Goal: Task Accomplishment & Management: Manage account settings

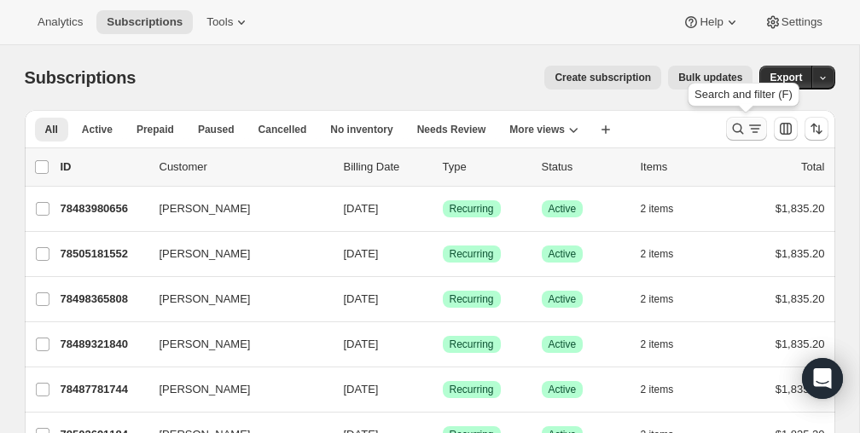
click at [736, 124] on icon "Search and filter results" at bounding box center [737, 129] width 11 height 11
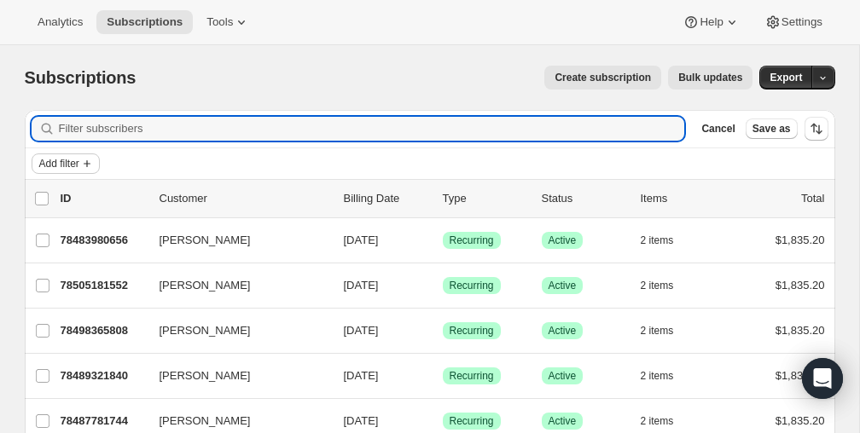
click at [63, 165] on span "Add filter" at bounding box center [59, 164] width 40 height 14
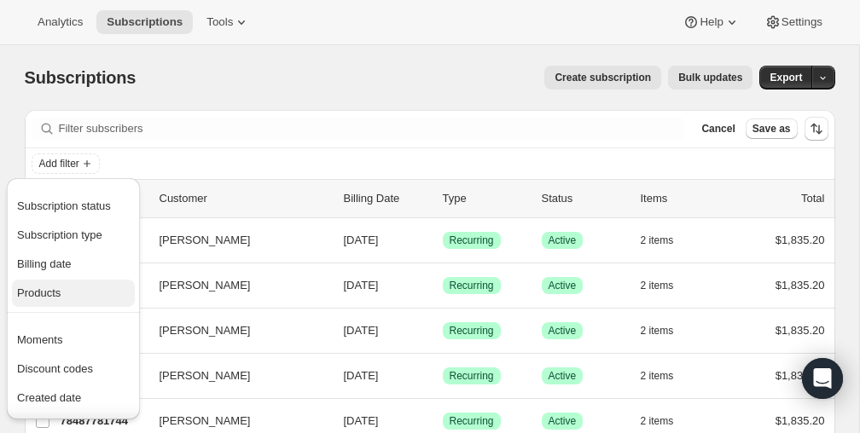
click at [50, 285] on span "Products" at bounding box center [73, 293] width 113 height 17
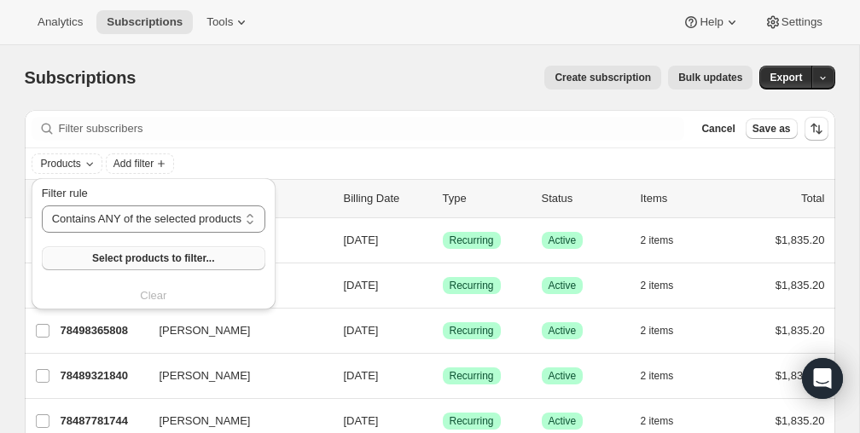
click at [112, 250] on button "Select products to filter..." at bounding box center [154, 259] width 224 height 24
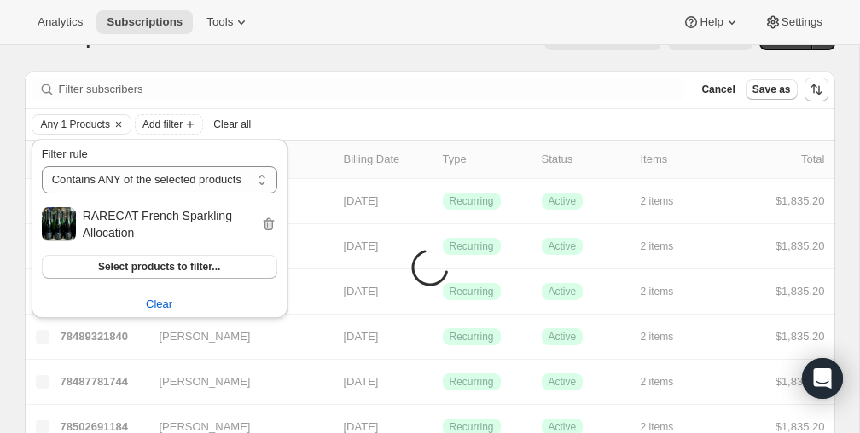
scroll to position [45, 0]
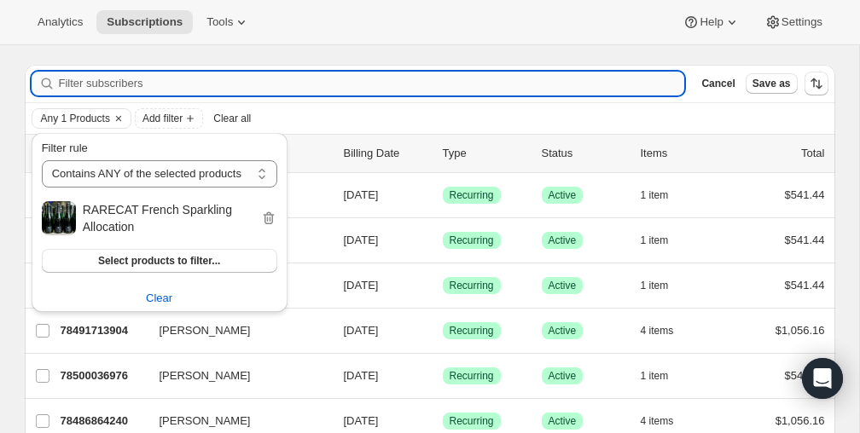
click at [482, 94] on input "Filter subscribers" at bounding box center [372, 84] width 626 height 24
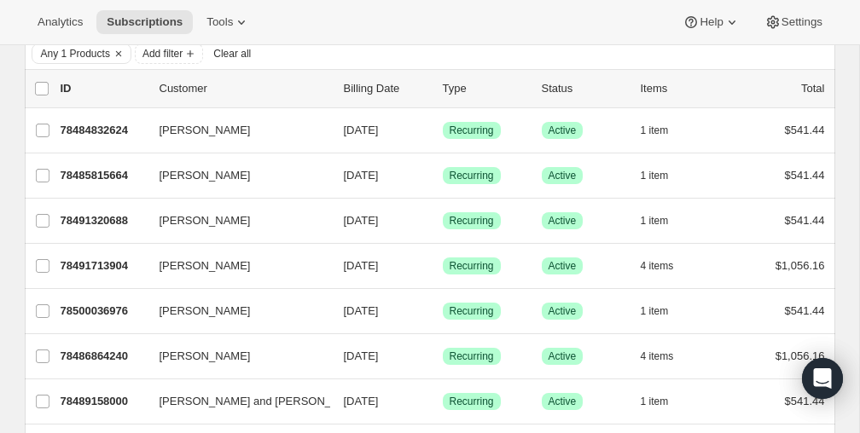
scroll to position [111, 0]
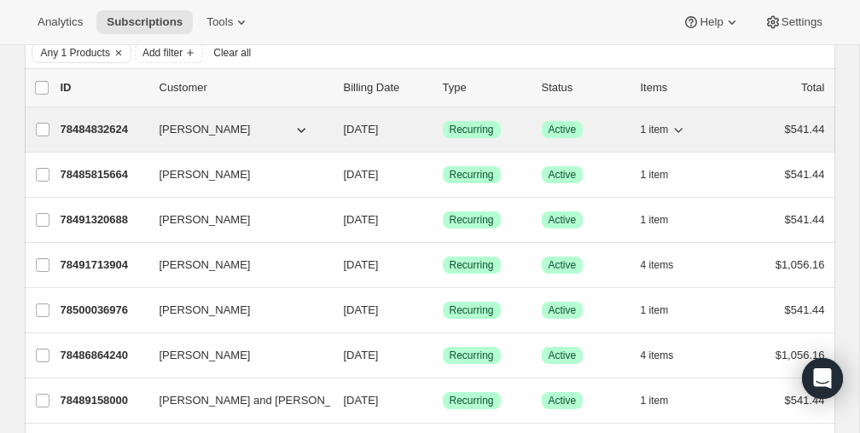
click at [115, 126] on p "78484832624" at bounding box center [103, 129] width 85 height 17
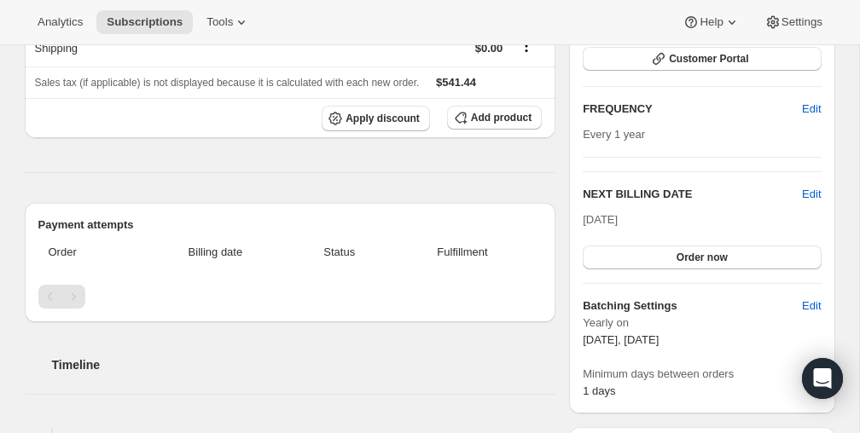
scroll to position [268, 0]
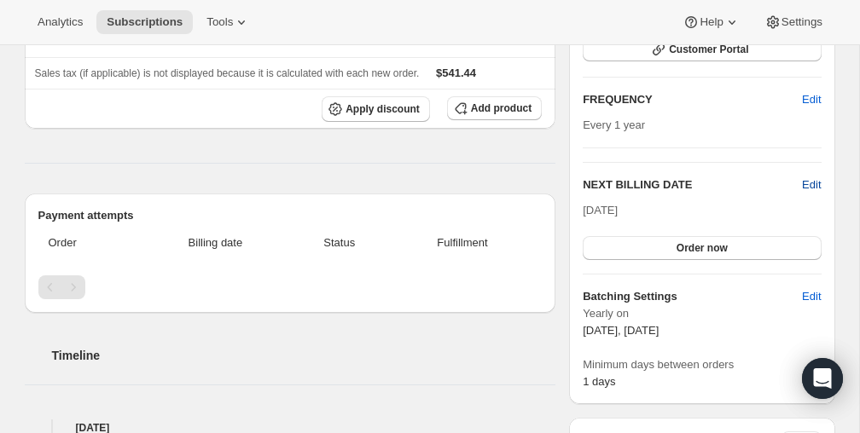
click at [812, 183] on span "Edit" at bounding box center [811, 185] width 19 height 17
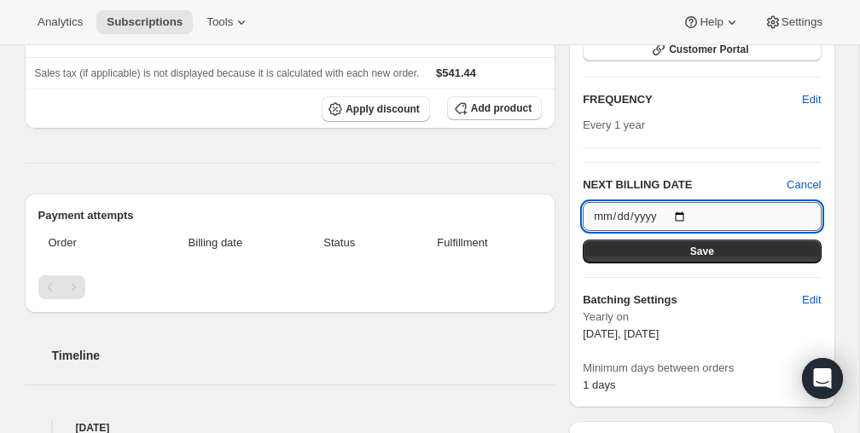
click at [684, 212] on input "[DATE]" at bounding box center [702, 216] width 238 height 29
type input "[DATE]"
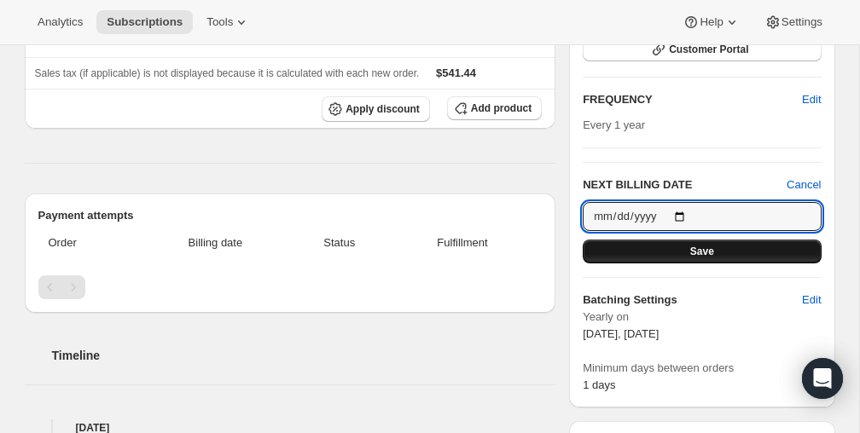
click at [707, 250] on span "Save" at bounding box center [702, 252] width 24 height 14
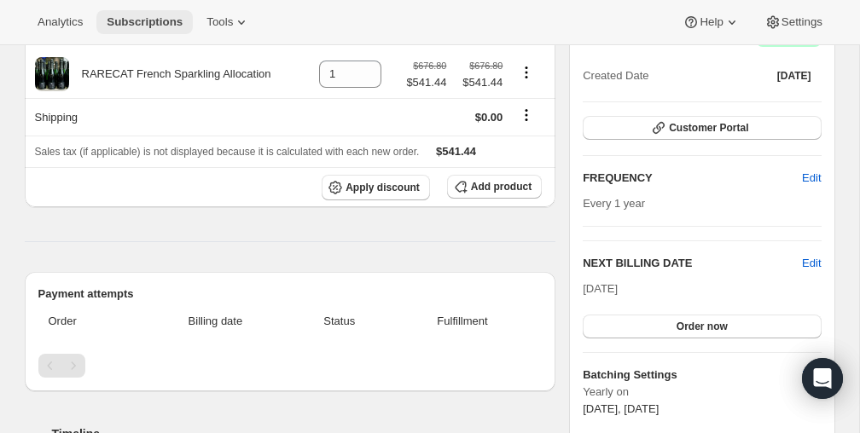
click at [145, 21] on span "Subscriptions" at bounding box center [145, 22] width 76 height 14
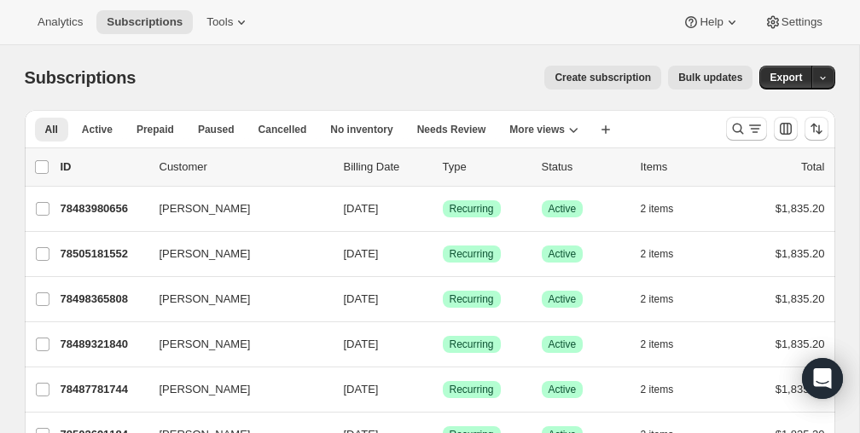
scroll to position [14, 0]
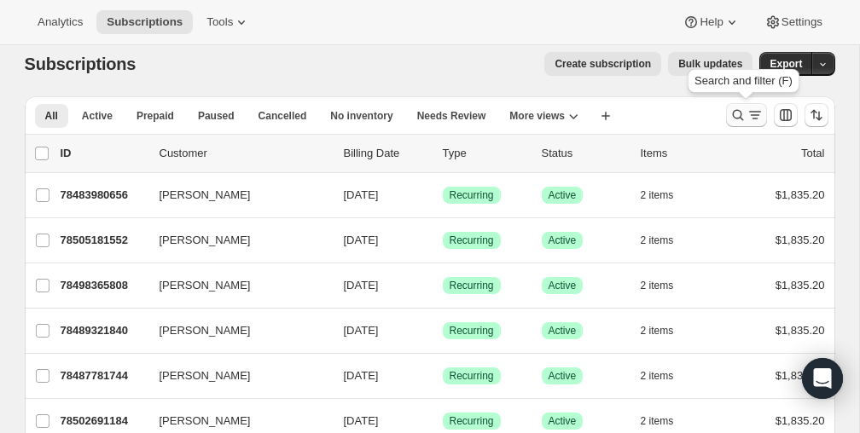
click at [736, 112] on icon "Search and filter results" at bounding box center [738, 115] width 17 height 17
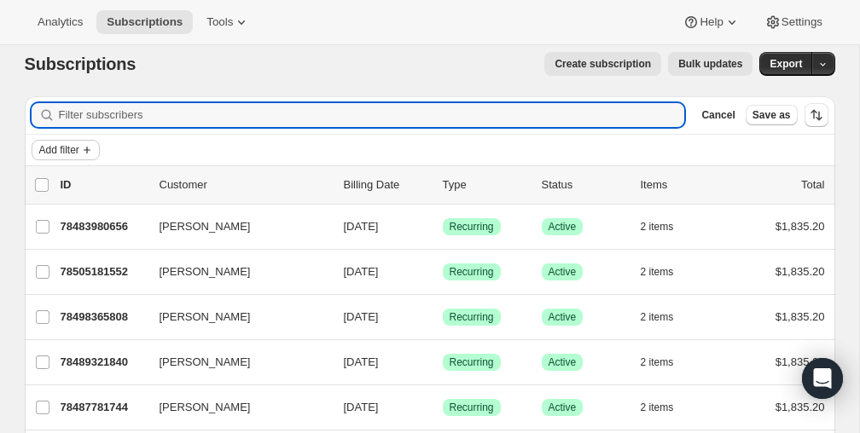
click at [61, 142] on button "Add filter" at bounding box center [66, 150] width 68 height 20
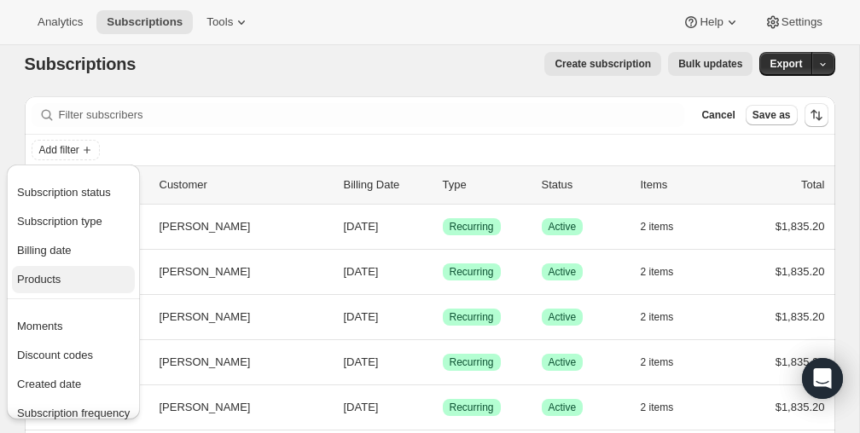
click at [43, 288] on button "Products" at bounding box center [73, 279] width 123 height 27
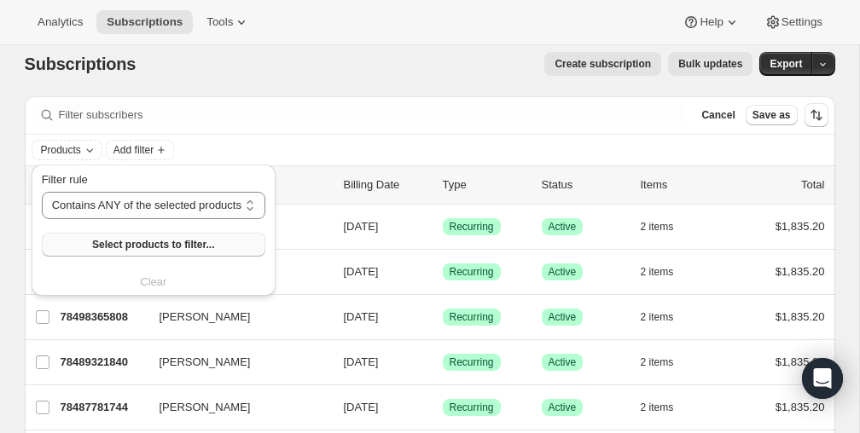
click at [126, 241] on span "Select products to filter..." at bounding box center [153, 245] width 122 height 14
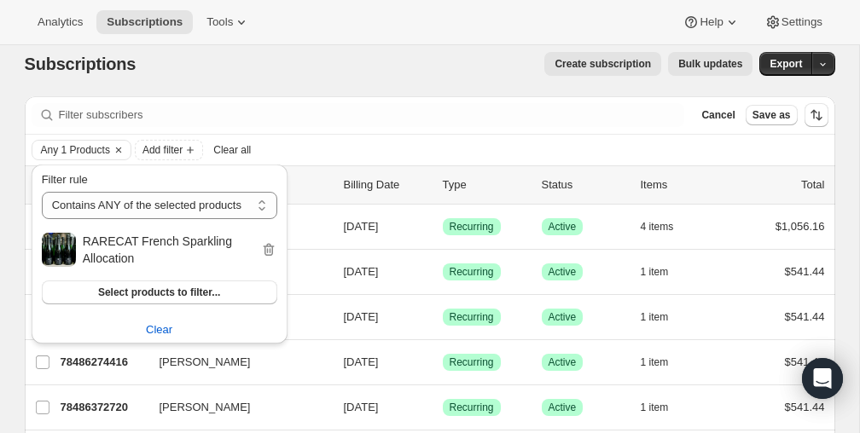
click at [480, 95] on div "Subscriptions. This page is ready Subscriptions Create subscription Bulk update…" at bounding box center [430, 64] width 811 height 65
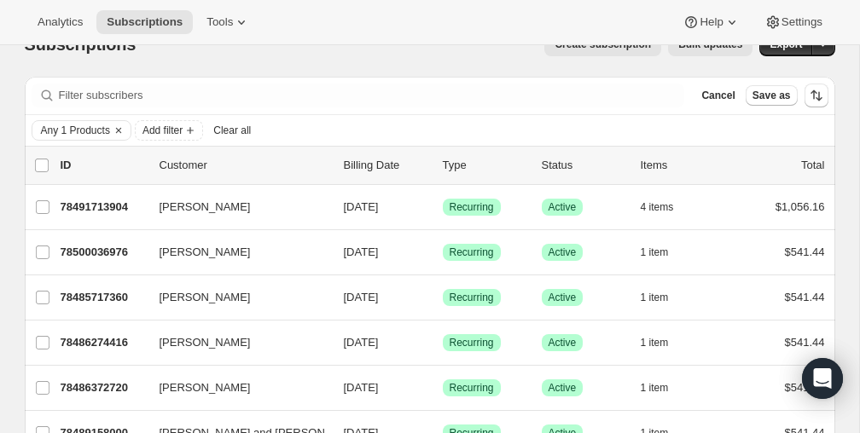
scroll to position [36, 0]
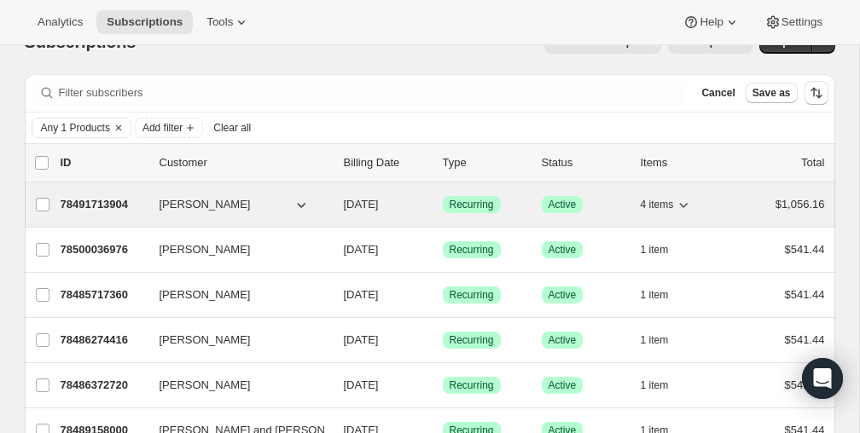
click at [191, 205] on span "[PERSON_NAME]" at bounding box center [205, 204] width 91 height 17
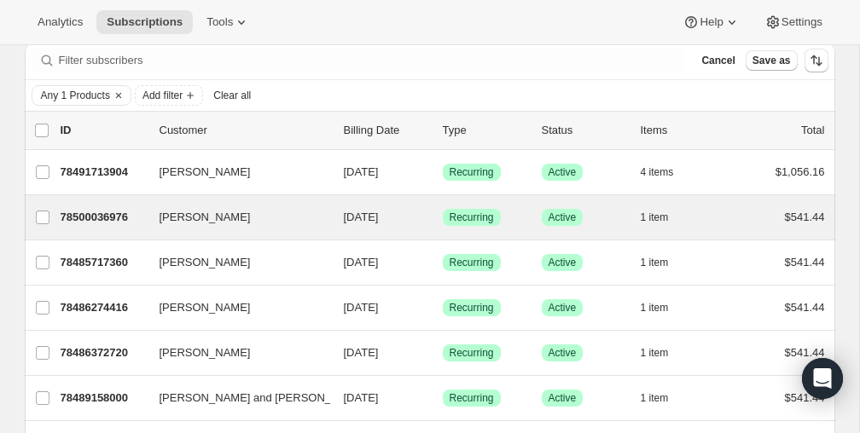
scroll to position [86, 0]
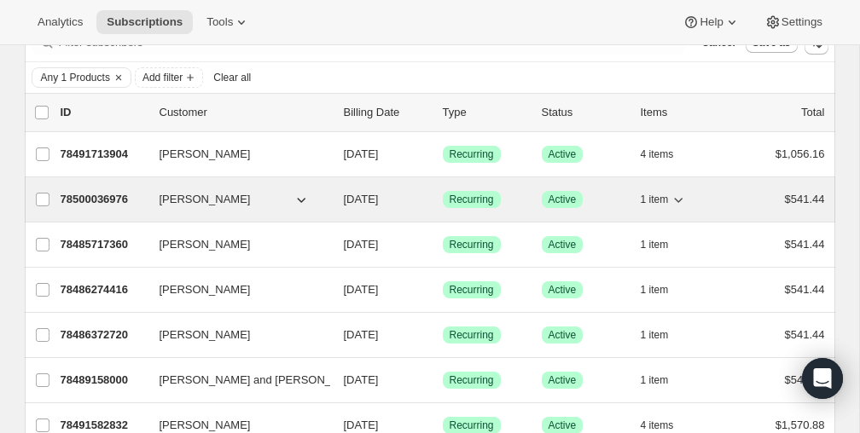
click at [217, 195] on span "[PERSON_NAME]" at bounding box center [205, 199] width 91 height 17
click at [90, 203] on p "78500036976" at bounding box center [103, 199] width 85 height 17
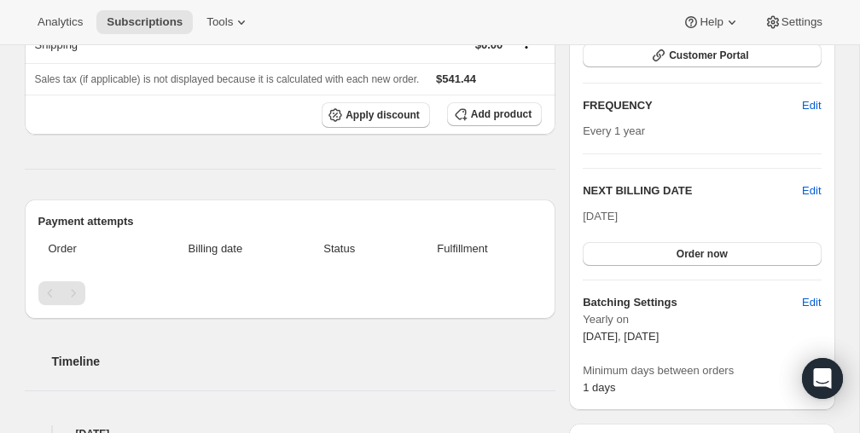
scroll to position [258, 0]
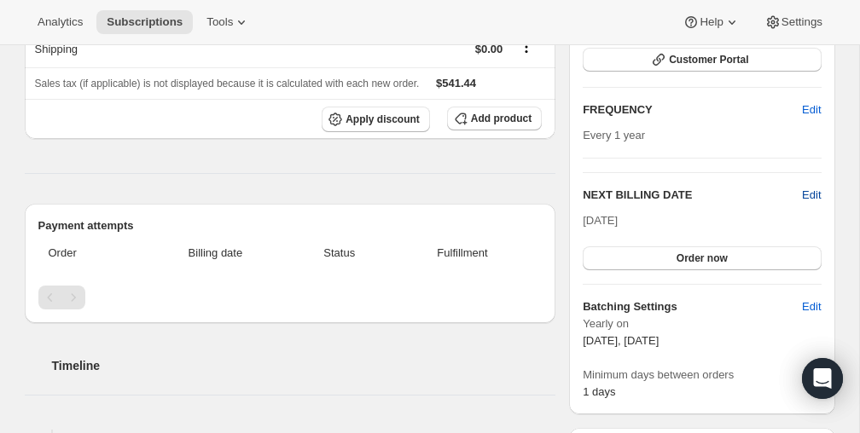
click at [815, 192] on span "Edit" at bounding box center [811, 195] width 19 height 17
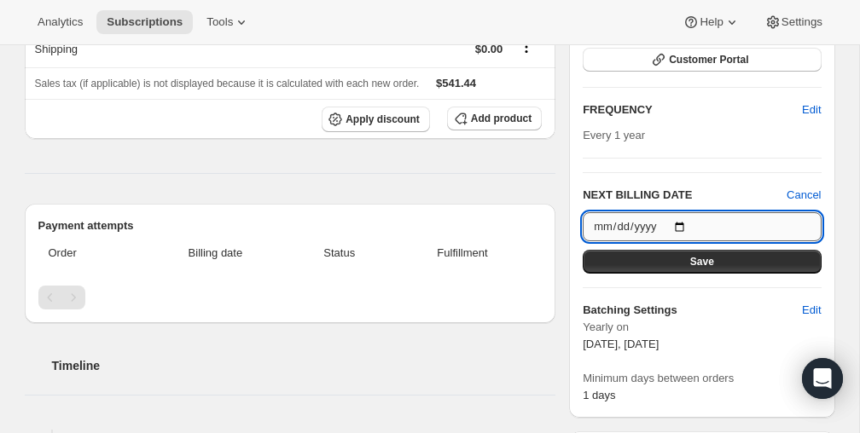
click at [680, 226] on input "[DATE]" at bounding box center [702, 226] width 238 height 29
type input "[DATE]"
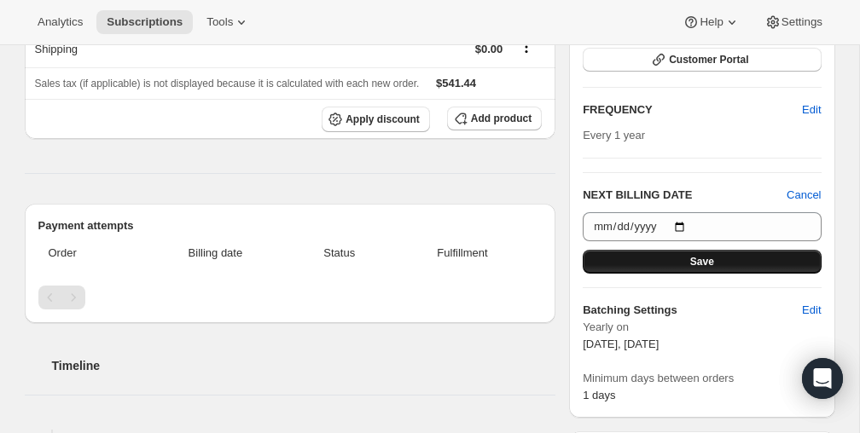
click at [690, 256] on span "Save" at bounding box center [702, 262] width 24 height 14
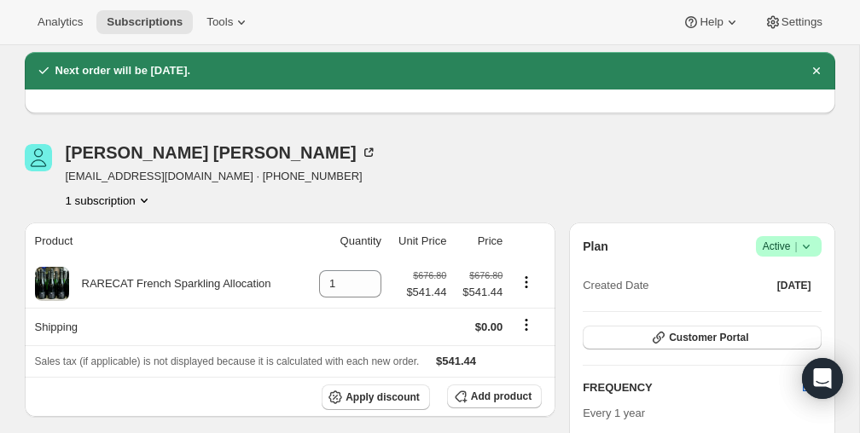
scroll to position [0, 0]
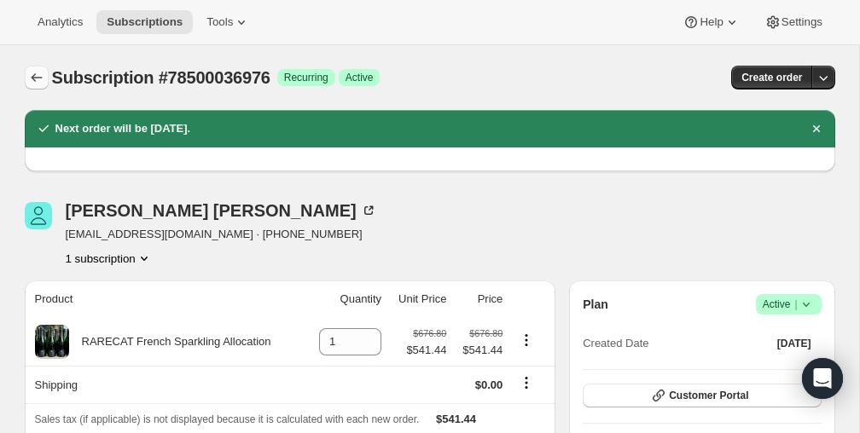
click at [30, 77] on icon "Subscriptions" at bounding box center [36, 77] width 17 height 17
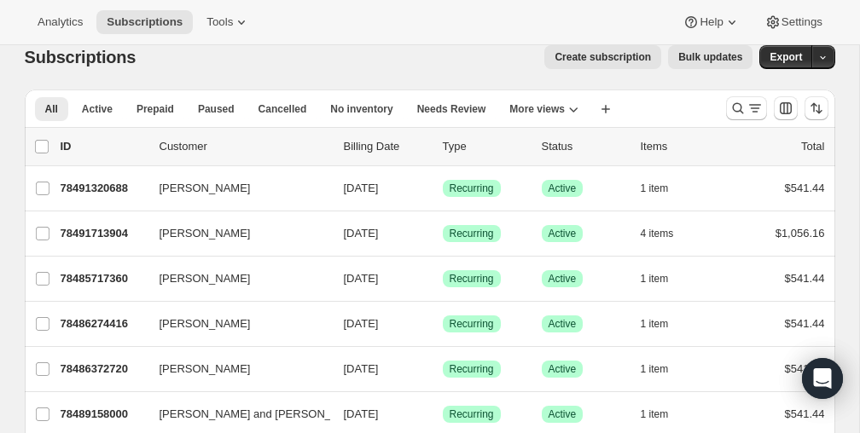
scroll to position [21, 0]
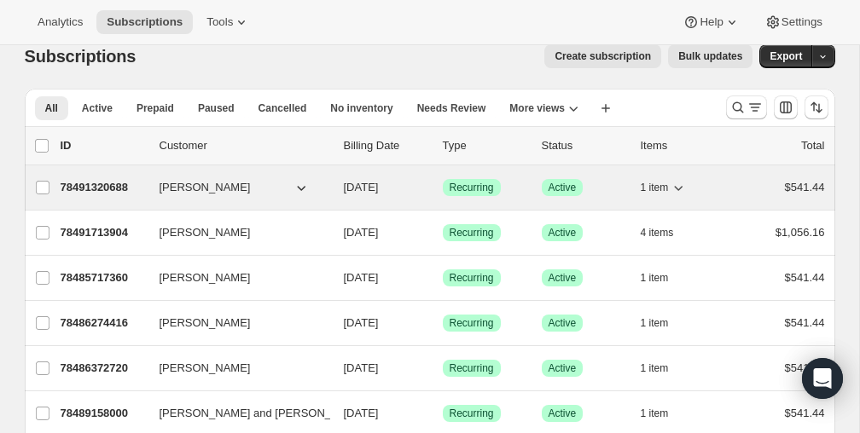
click at [100, 189] on p "78491320688" at bounding box center [103, 187] width 85 height 17
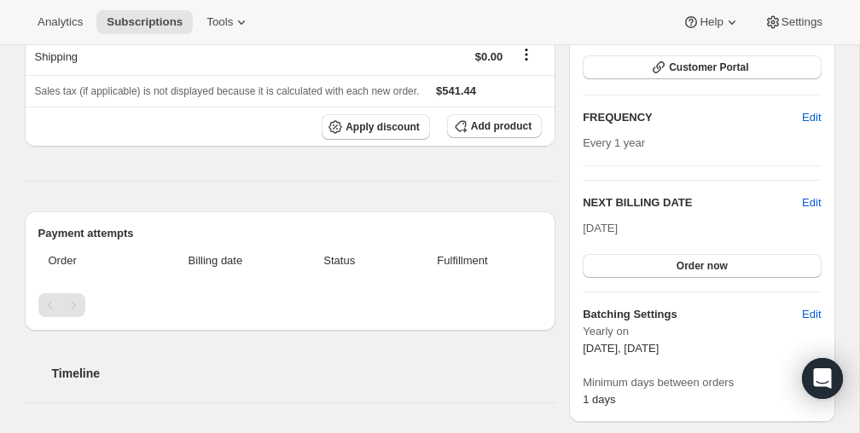
scroll to position [265, 0]
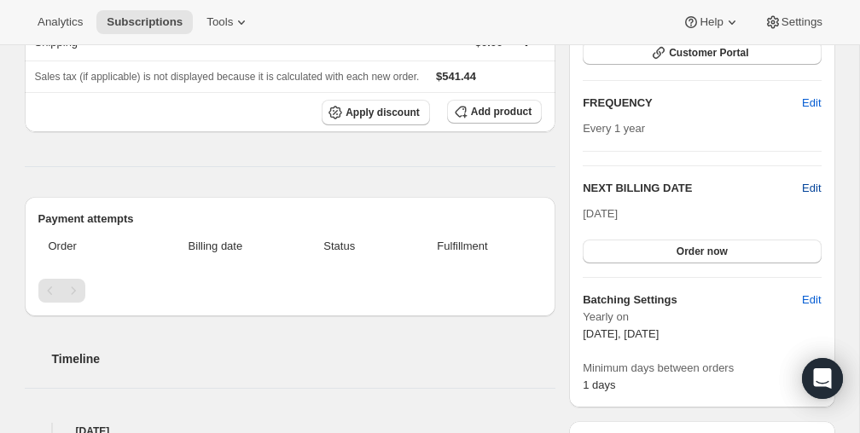
click at [806, 183] on span "Edit" at bounding box center [811, 188] width 19 height 17
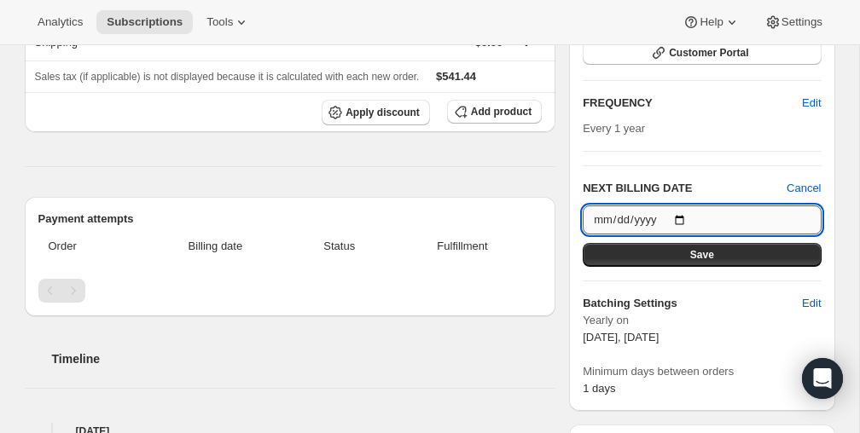
click at [688, 216] on input "[DATE]" at bounding box center [702, 220] width 238 height 29
type input "[DATE]"
click at [678, 247] on button "Save" at bounding box center [702, 255] width 238 height 24
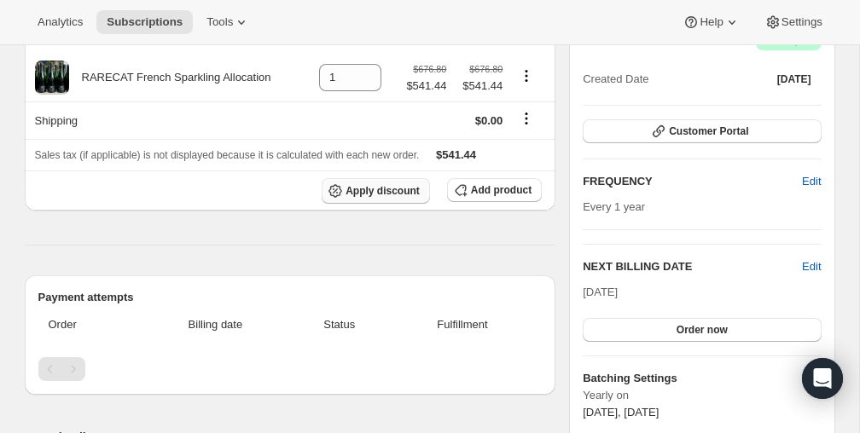
scroll to position [265, 0]
click at [526, 119] on icon "Shipping actions" at bounding box center [526, 117] width 17 height 17
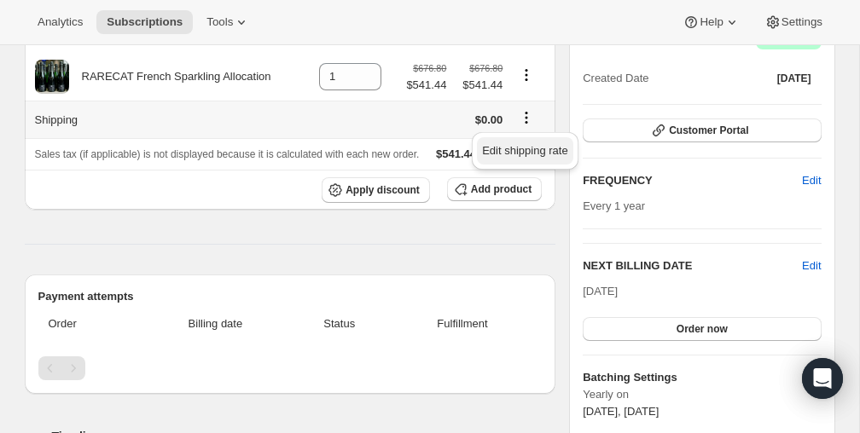
click at [509, 150] on span "Edit shipping rate" at bounding box center [524, 150] width 85 height 13
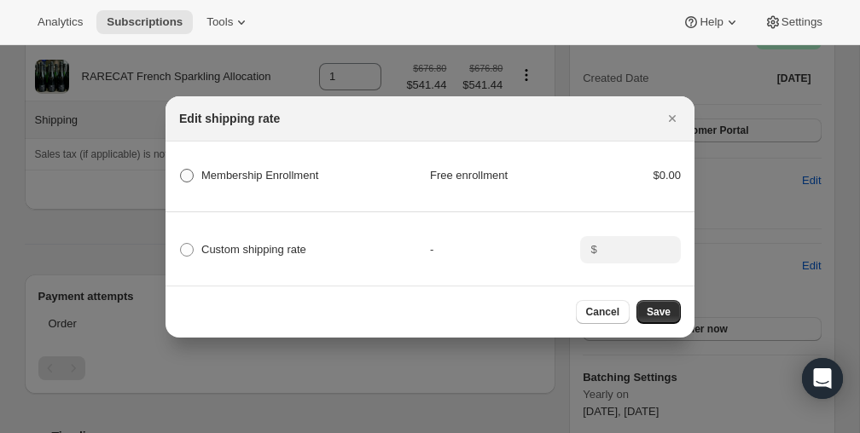
click at [183, 177] on span ":r1ct:" at bounding box center [187, 176] width 14 height 14
click at [181, 170] on Enrollment "Membership Enrollment" at bounding box center [180, 169] width 1 height 1
radio Enrollment "true"
click at [651, 302] on button "Save" at bounding box center [659, 312] width 44 height 24
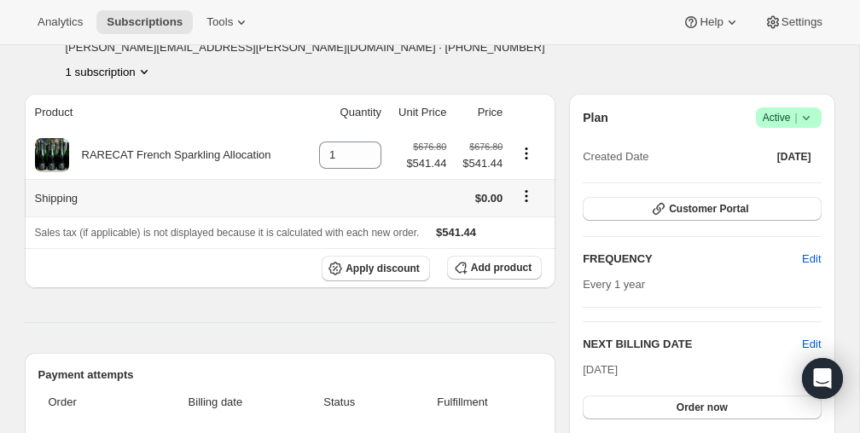
click at [526, 192] on icon "Shipping actions" at bounding box center [526, 196] width 17 height 17
click at [510, 223] on span "Edit shipping rate" at bounding box center [524, 229] width 85 height 13
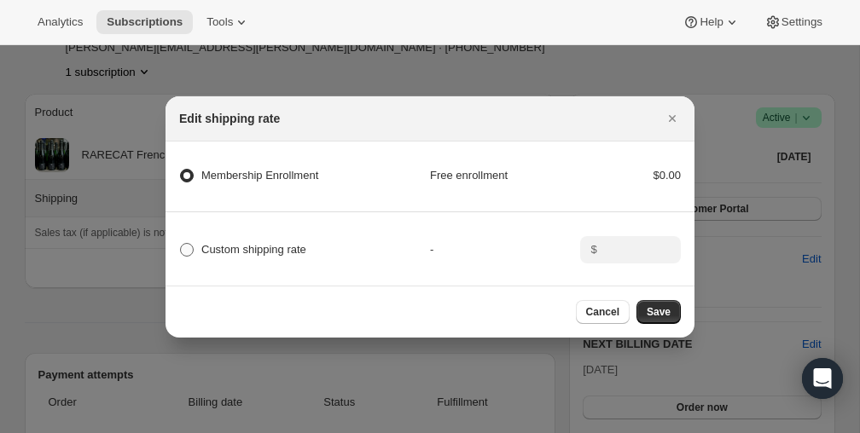
click at [189, 250] on span ":r1fj:" at bounding box center [187, 250] width 14 height 14
click at [181, 244] on input "Custom shipping rate" at bounding box center [180, 243] width 1 height 1
radio input "true"
radio Enrollment "false"
click at [618, 247] on input ":r1fj:" at bounding box center [628, 249] width 53 height 27
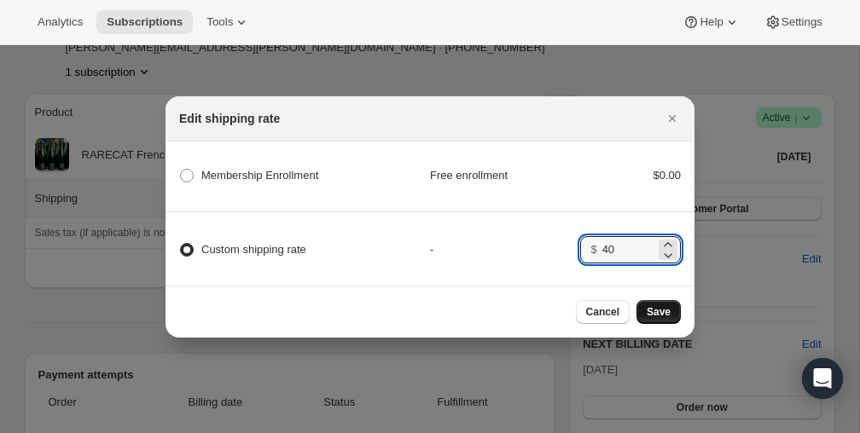
type input "40"
click at [661, 311] on span "Save" at bounding box center [659, 312] width 24 height 14
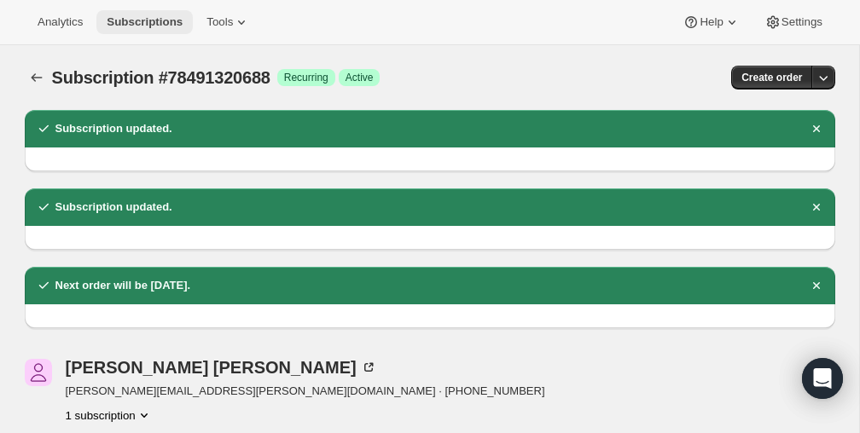
click at [183, 19] on span "Subscriptions" at bounding box center [145, 22] width 76 height 14
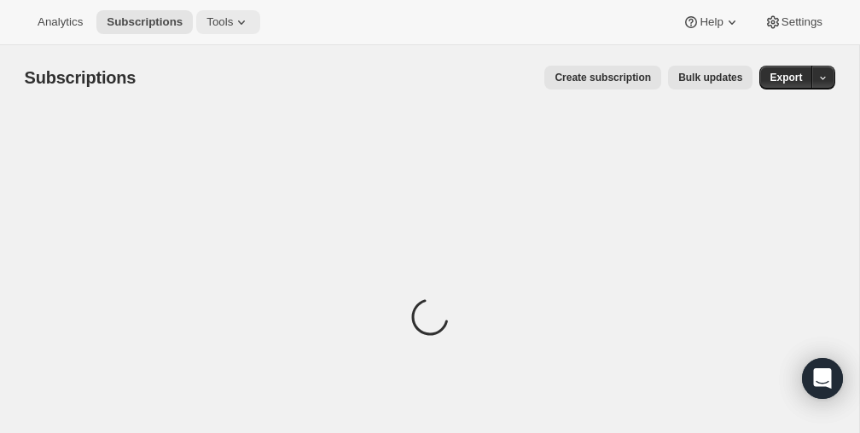
click at [246, 20] on icon at bounding box center [241, 22] width 17 height 17
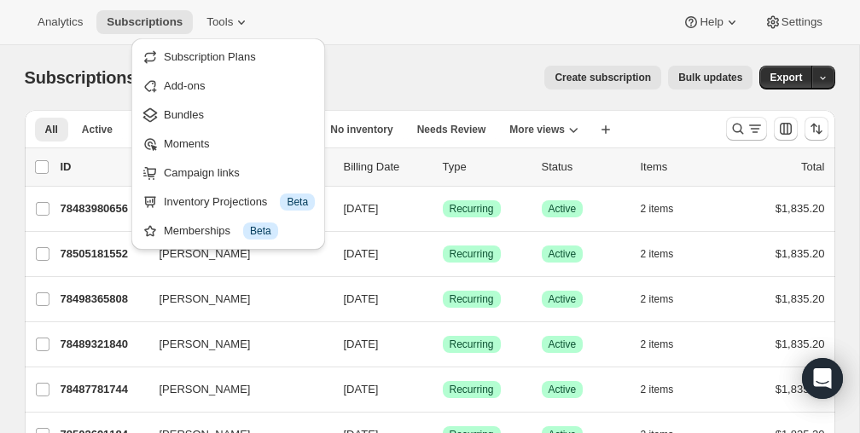
click at [396, 67] on div "Create subscription Bulk updates" at bounding box center [454, 78] width 596 height 24
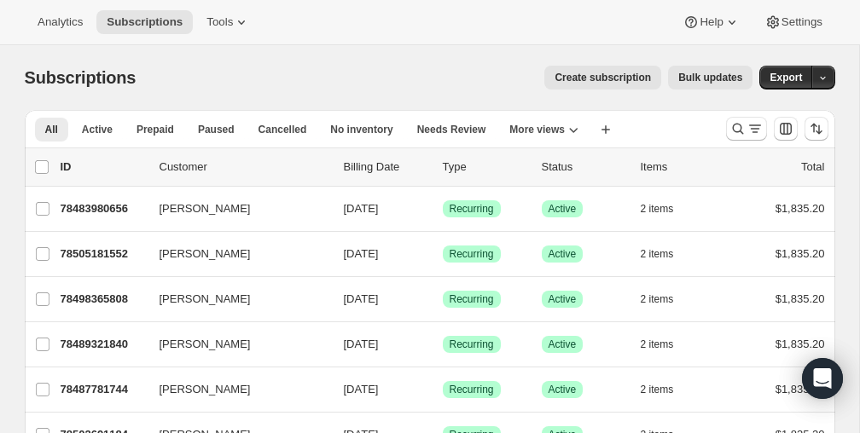
click at [688, 68] on button "Bulk updates" at bounding box center [710, 78] width 84 height 24
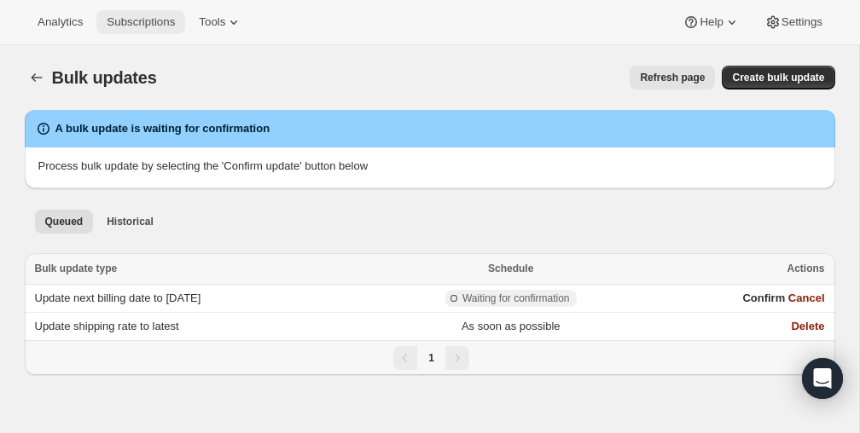
click at [165, 21] on span "Subscriptions" at bounding box center [141, 22] width 68 height 14
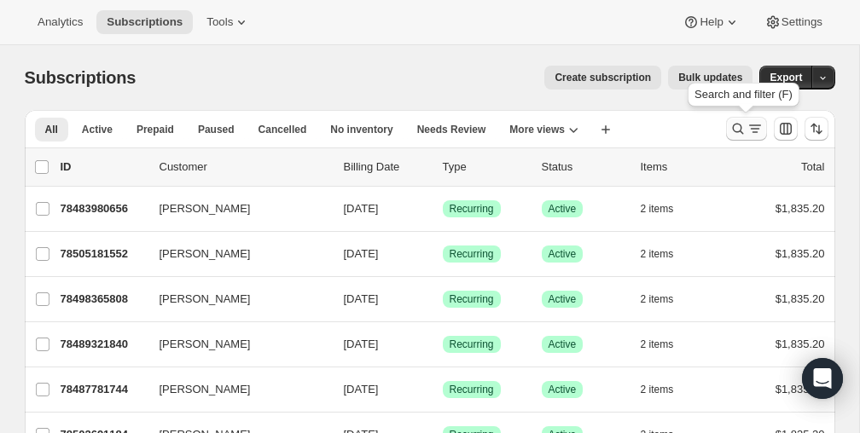
click at [737, 133] on icon "Search and filter results" at bounding box center [738, 128] width 17 height 17
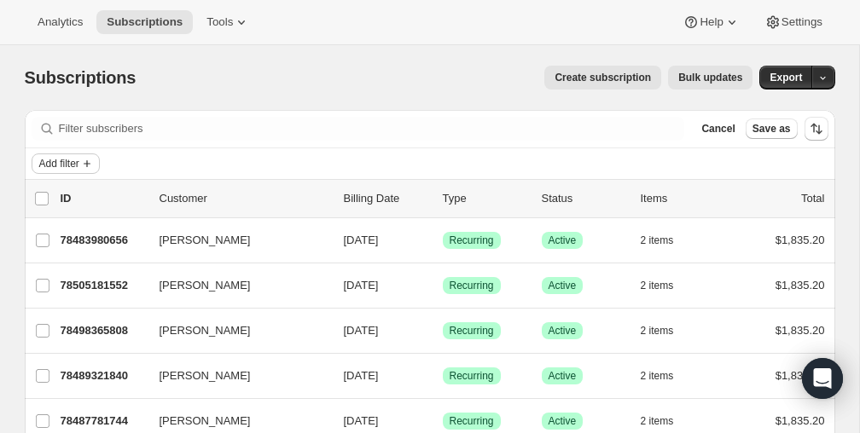
click at [75, 170] on button "Add filter" at bounding box center [66, 164] width 68 height 20
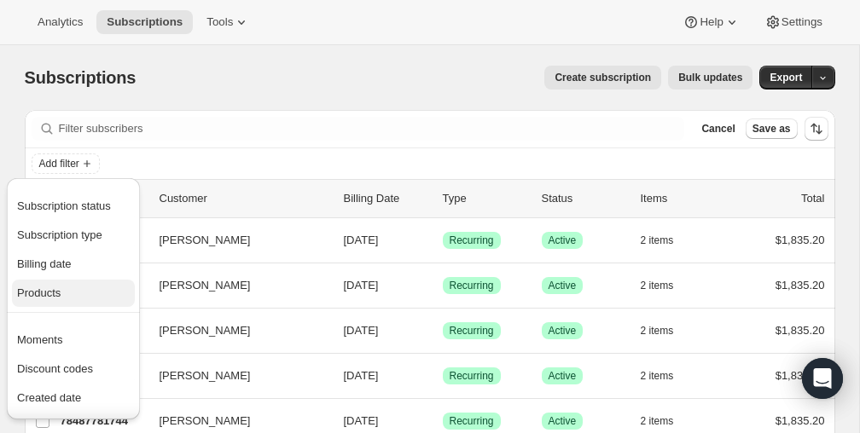
click at [61, 291] on span "Products" at bounding box center [39, 293] width 44 height 13
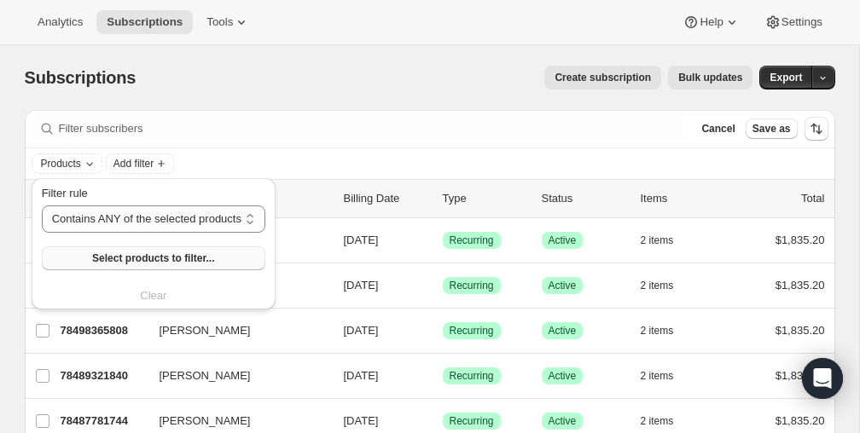
click at [141, 248] on button "Select products to filter..." at bounding box center [154, 259] width 224 height 24
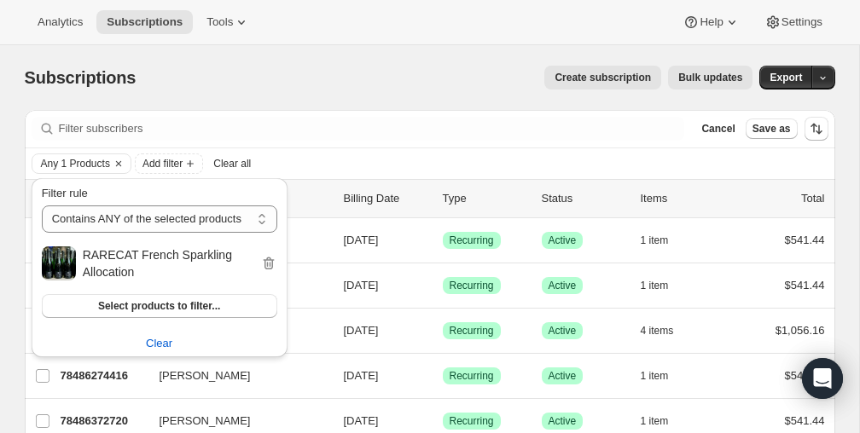
click at [714, 71] on span "Bulk updates" at bounding box center [710, 78] width 64 height 14
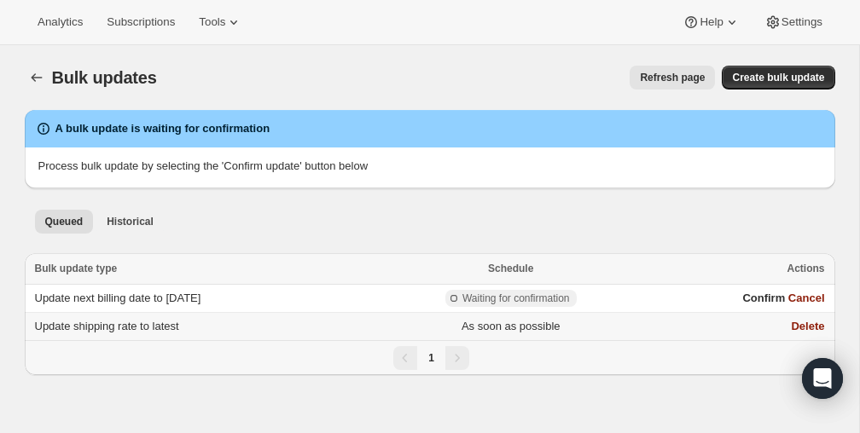
click at [107, 326] on span "Update shipping rate to latest" at bounding box center [107, 326] width 144 height 13
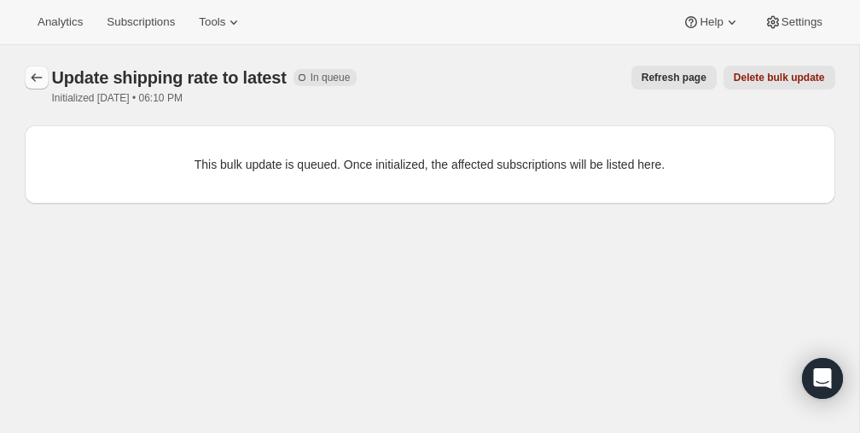
click at [37, 77] on icon "button" at bounding box center [36, 77] width 17 height 17
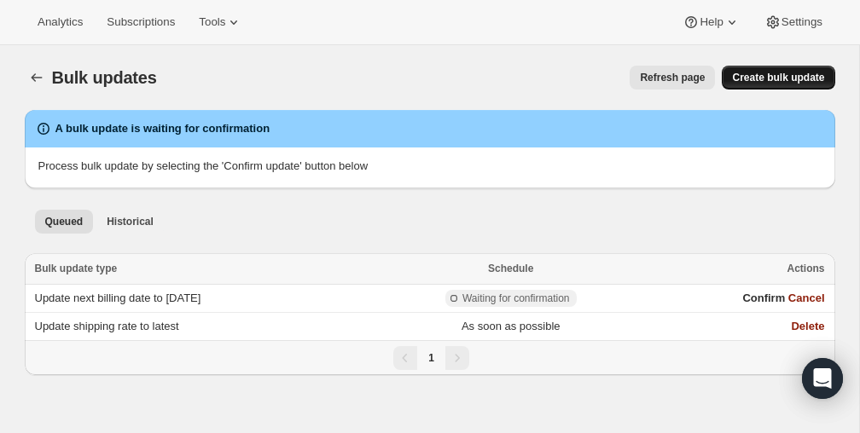
click at [745, 74] on span "Create bulk update" at bounding box center [778, 78] width 92 height 14
select select "23"
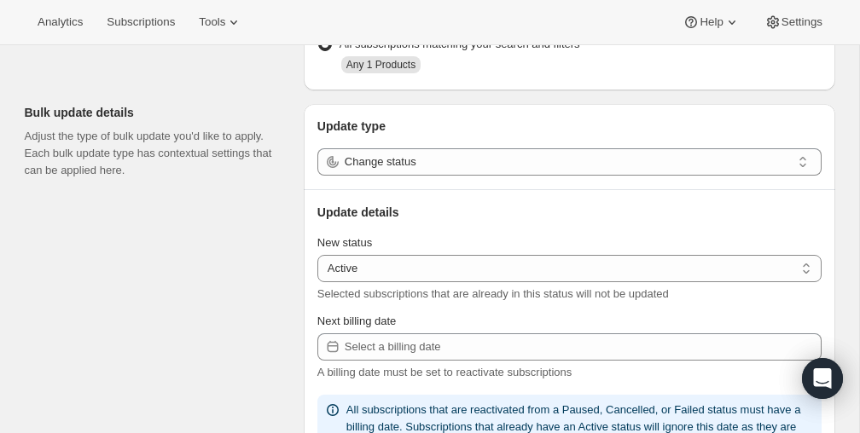
scroll to position [159, 0]
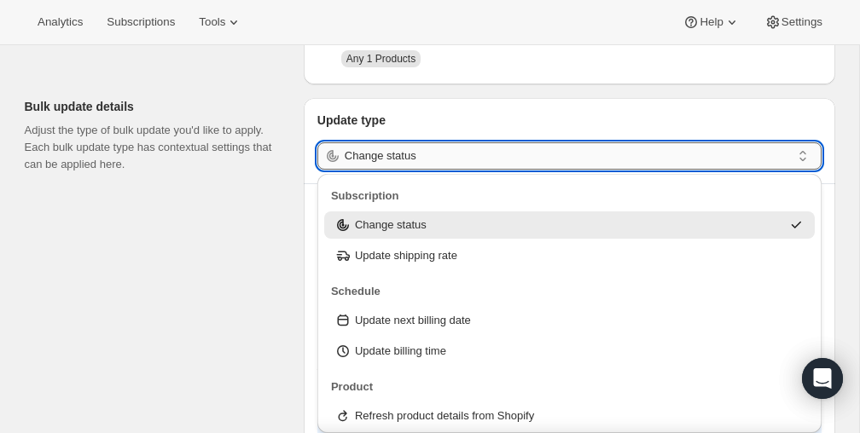
click at [539, 152] on input "Change status" at bounding box center [568, 156] width 446 height 27
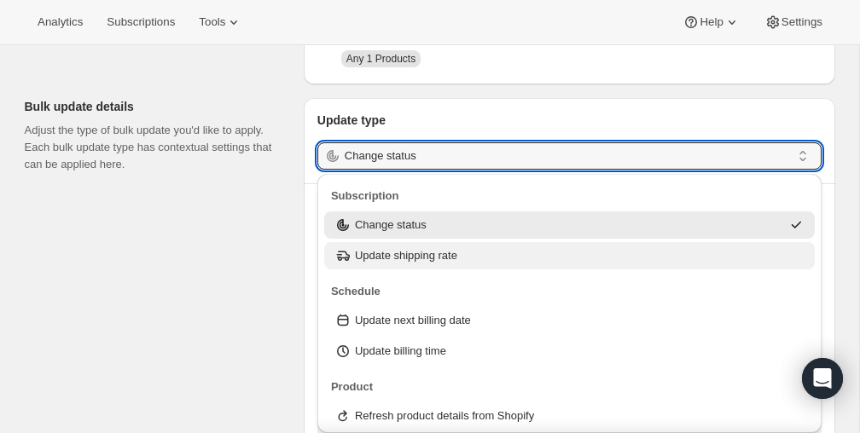
click at [457, 258] on p "Update shipping rate" at bounding box center [406, 255] width 102 height 17
type input "Update shipping rate"
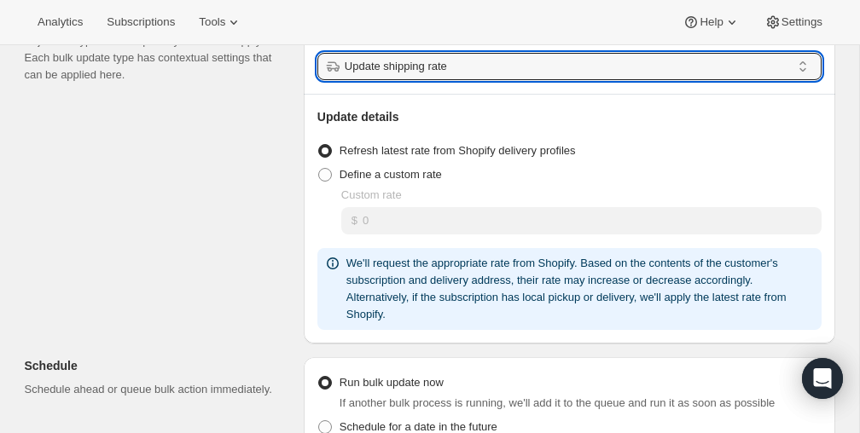
scroll to position [250, 0]
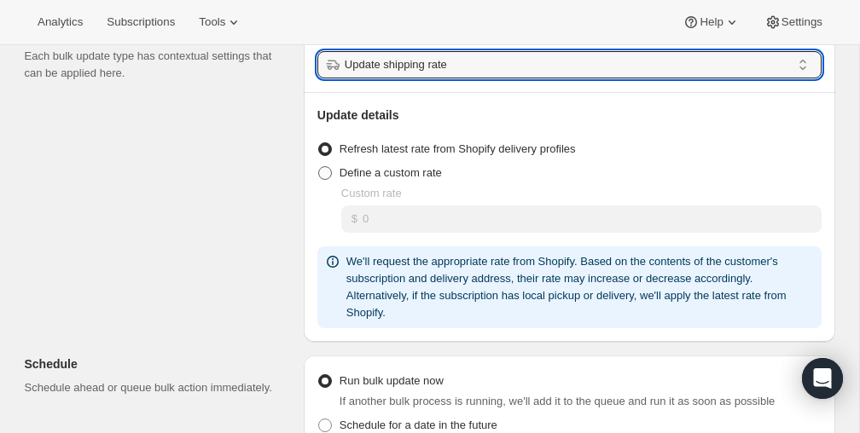
click at [318, 172] on span at bounding box center [325, 173] width 14 height 14
click at [318, 167] on input "Define a custom rate" at bounding box center [318, 166] width 1 height 1
radio input "true"
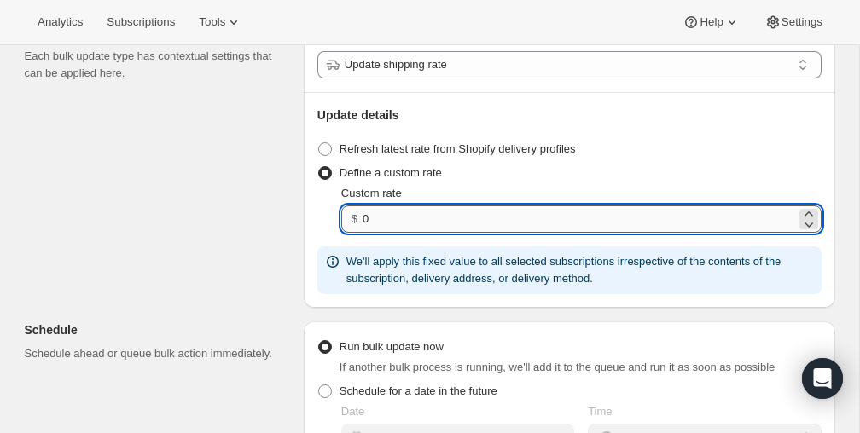
drag, startPoint x: 379, startPoint y: 224, endPoint x: 365, endPoint y: 223, distance: 13.7
click at [365, 223] on input "0" at bounding box center [579, 219] width 433 height 27
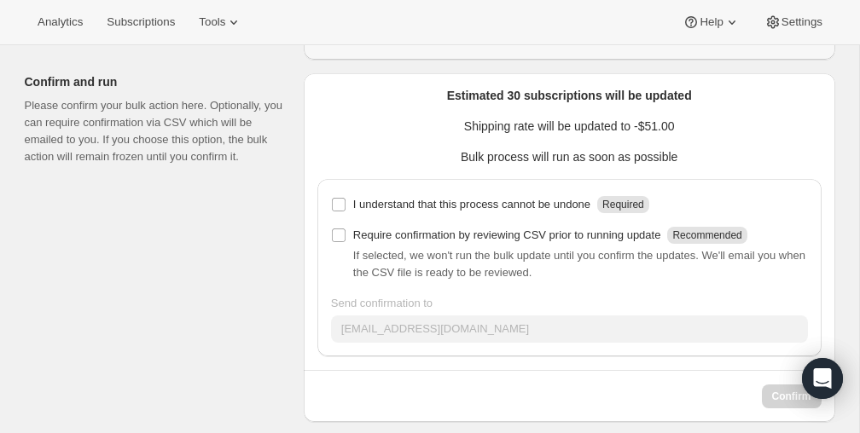
scroll to position [701, 0]
type input "-51"
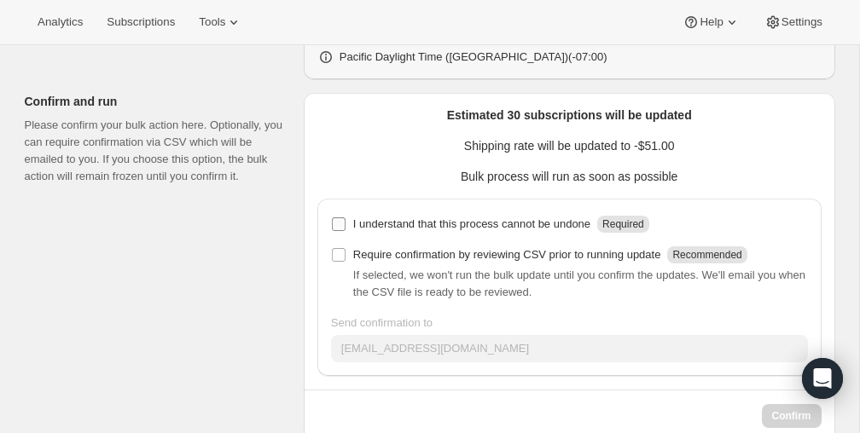
scroll to position [721, 0]
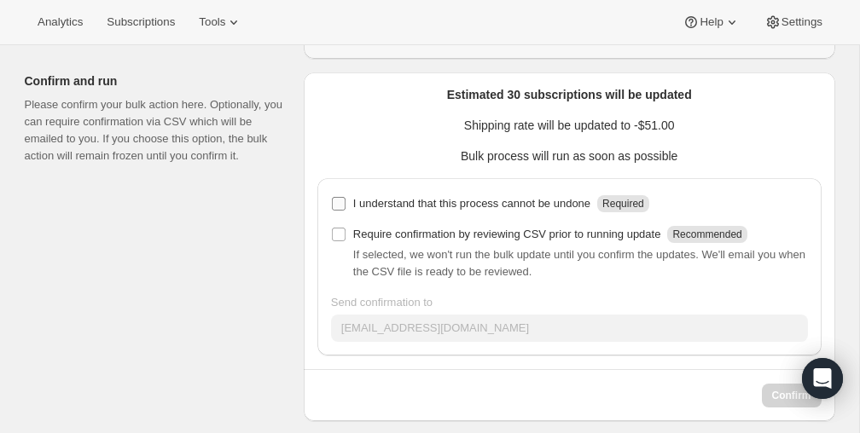
click at [341, 197] on input "I understand that this process cannot be undone Required" at bounding box center [339, 204] width 14 height 14
checkbox input "true"
click at [339, 233] on input "Require confirmation by reviewing CSV prior to running update Recommended" at bounding box center [339, 235] width 14 height 14
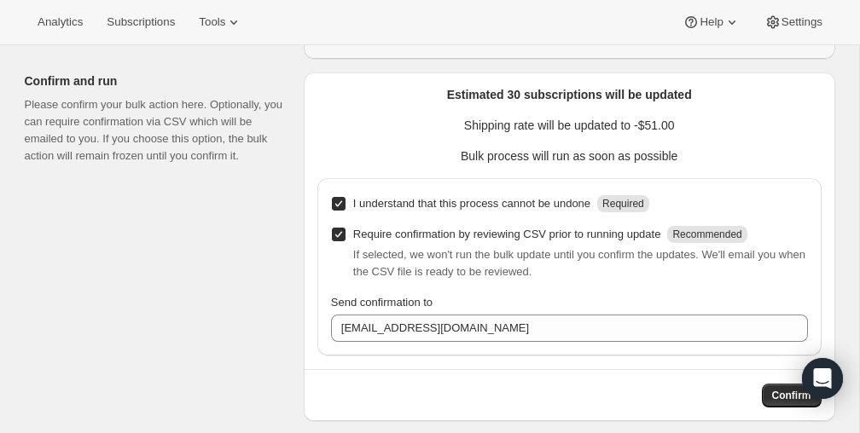
click at [337, 238] on input "Require confirmation by reviewing CSV prior to running update Recommended" at bounding box center [339, 235] width 14 height 14
checkbox input "false"
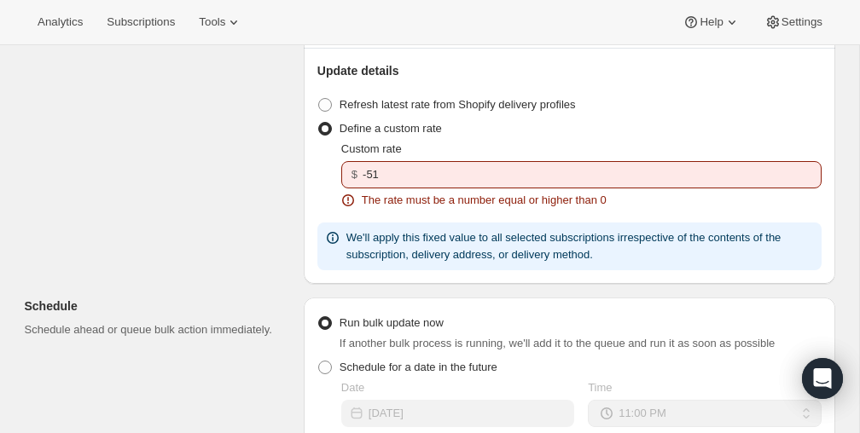
scroll to position [189, 0]
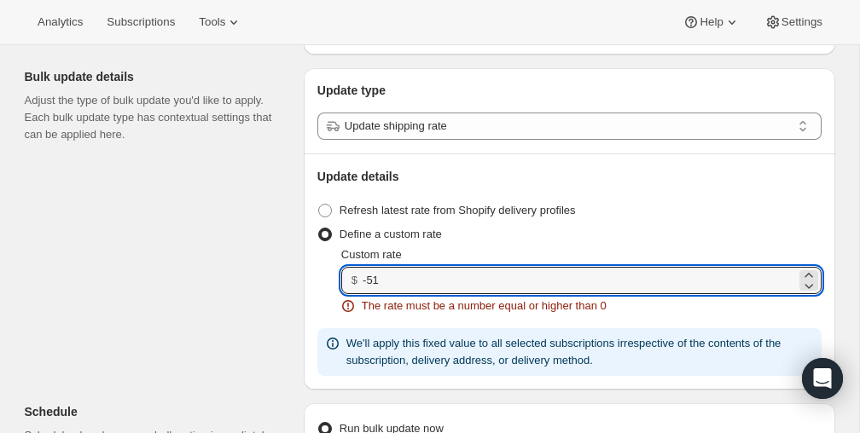
drag, startPoint x: 391, startPoint y: 276, endPoint x: 358, endPoint y: 277, distance: 33.3
click at [358, 277] on div "$ -51" at bounding box center [581, 280] width 480 height 27
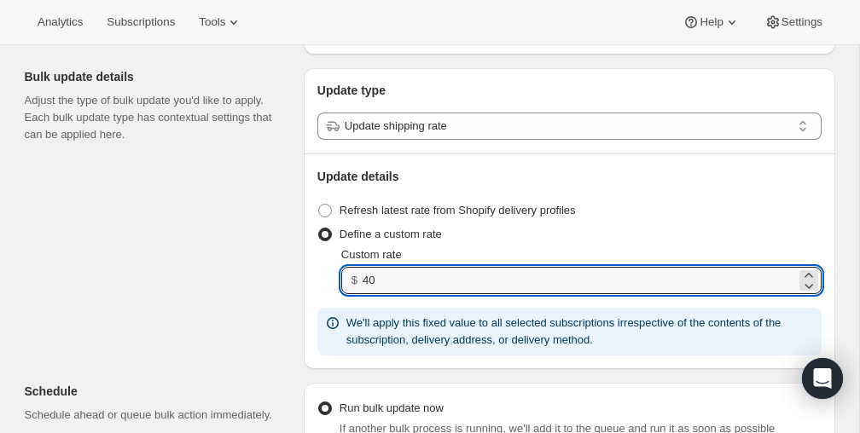
type input "40"
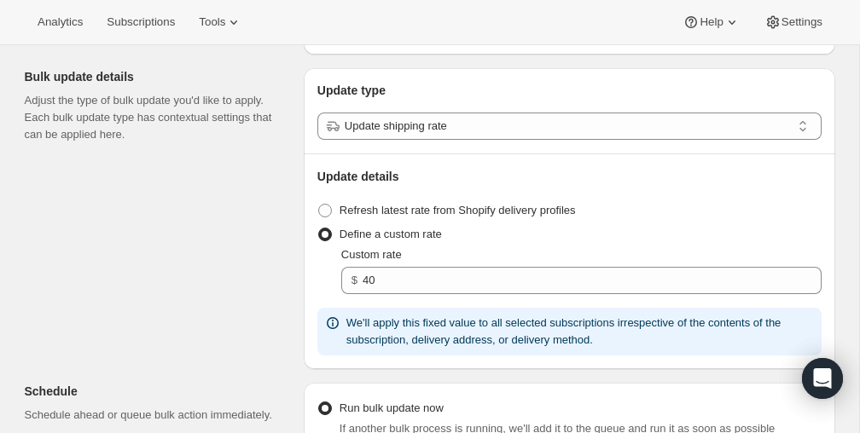
click at [216, 305] on div "Subscriptions to update Filters and selections can be applied from the subscrip…" at bounding box center [423, 427] width 824 height 1012
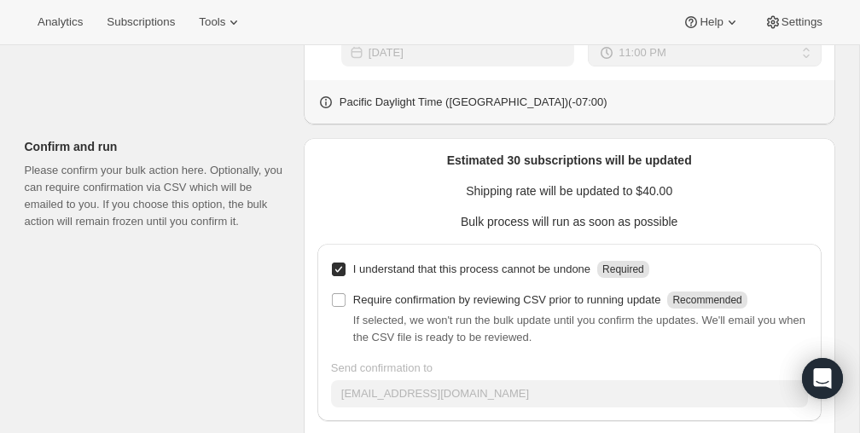
scroll to position [715, 0]
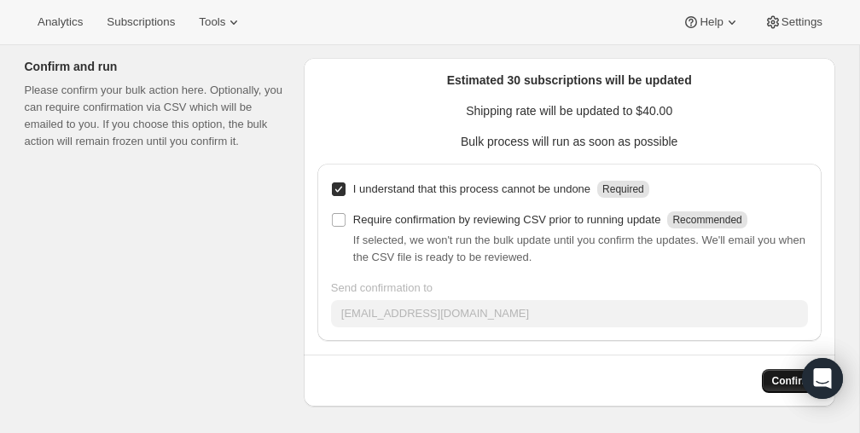
click at [781, 382] on span "Confirm" at bounding box center [791, 382] width 39 height 14
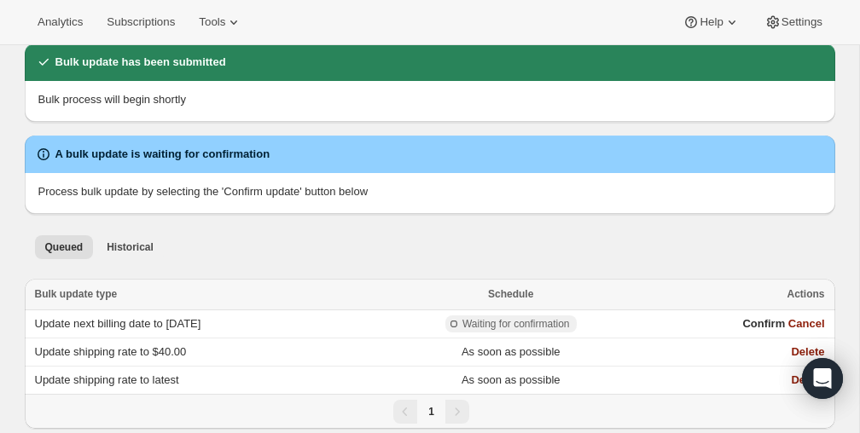
scroll to position [82, 0]
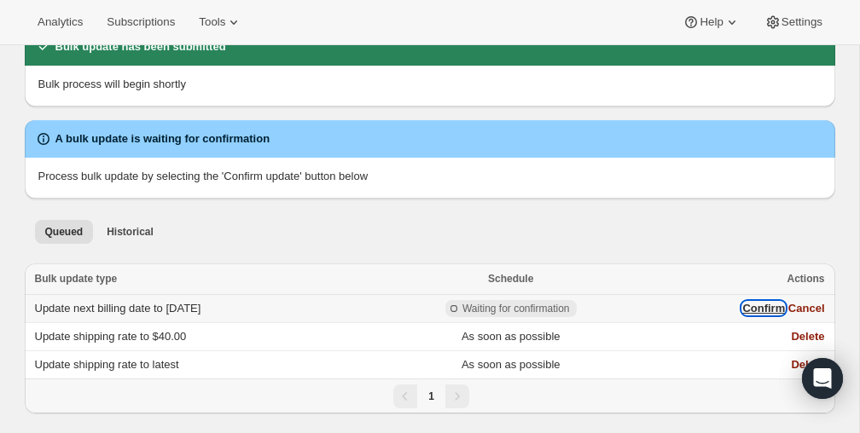
click at [753, 309] on button "Confirm" at bounding box center [763, 308] width 43 height 13
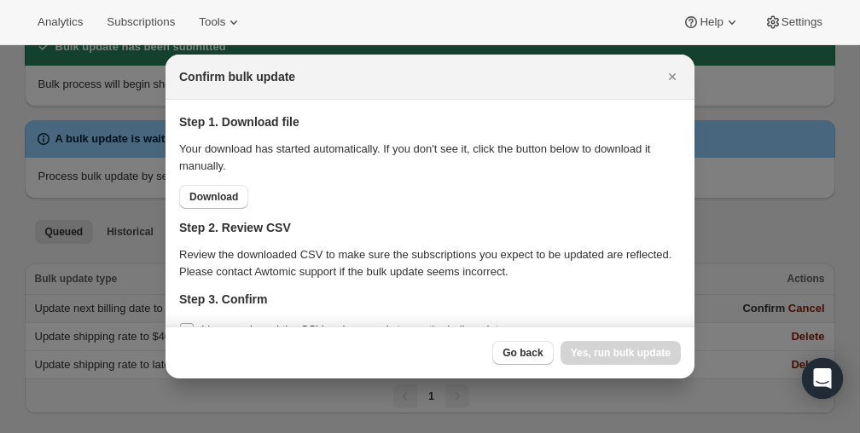
scroll to position [1, 0]
click at [221, 192] on span "Download" at bounding box center [213, 196] width 49 height 14
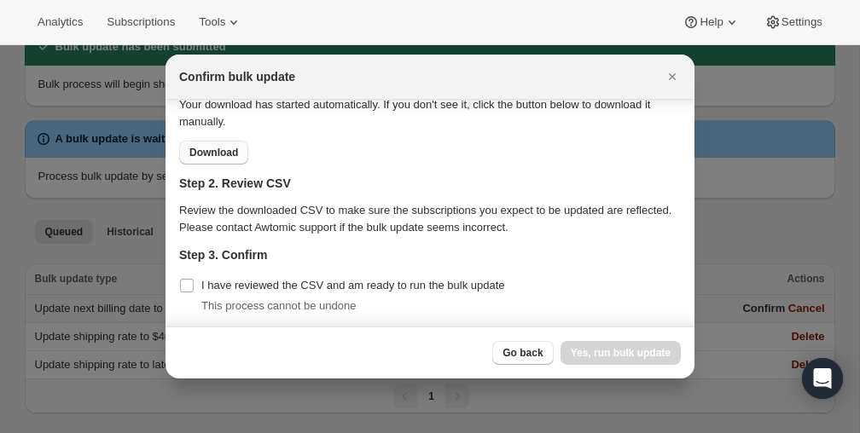
scroll to position [49, 0]
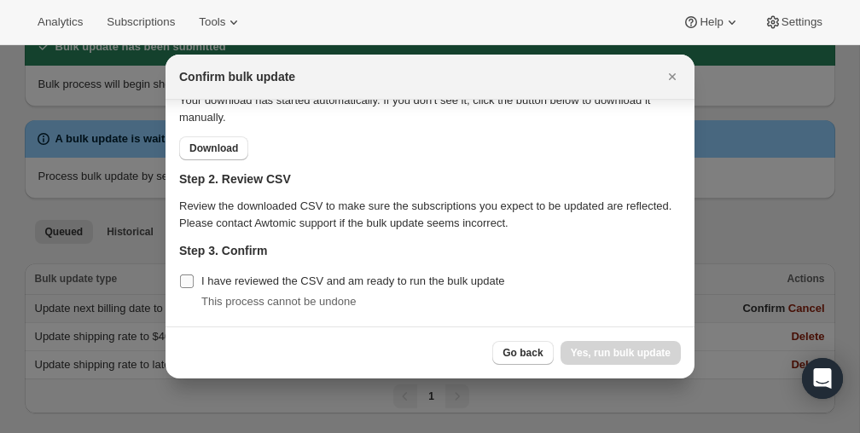
click at [191, 280] on input "I have reviewed the CSV and am ready to run the bulk update" at bounding box center [187, 282] width 14 height 14
checkbox input "true"
click at [604, 355] on span "Yes, run bulk update" at bounding box center [621, 353] width 100 height 14
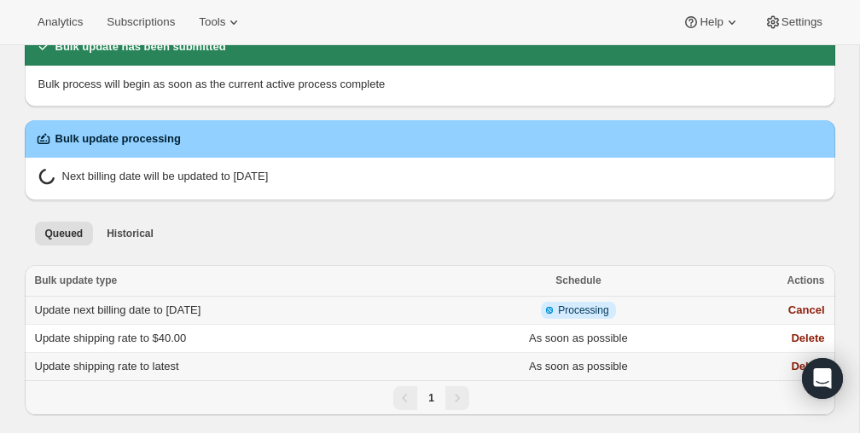
scroll to position [0, 0]
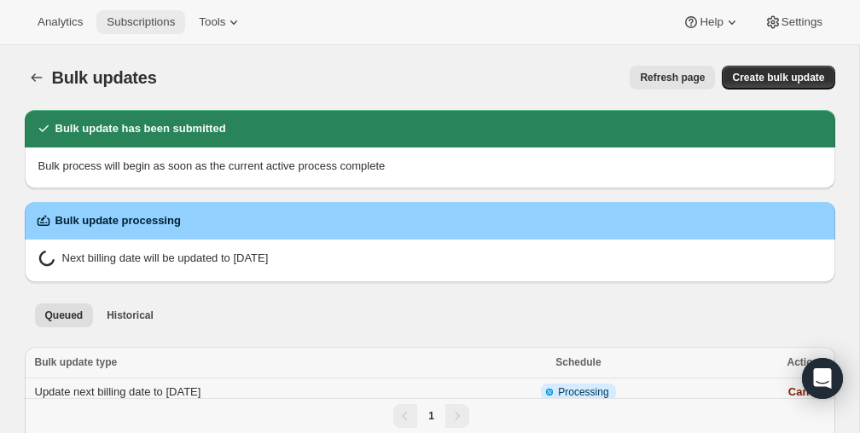
click at [148, 24] on span "Subscriptions" at bounding box center [141, 22] width 68 height 14
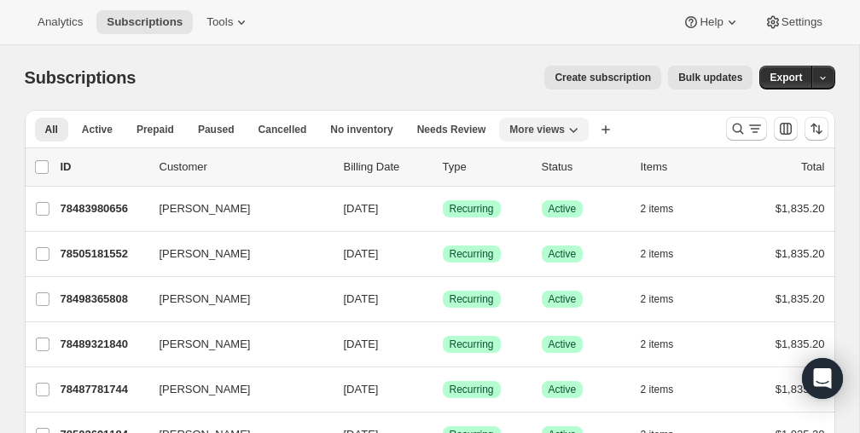
click at [553, 131] on span "More views" at bounding box center [536, 130] width 55 height 14
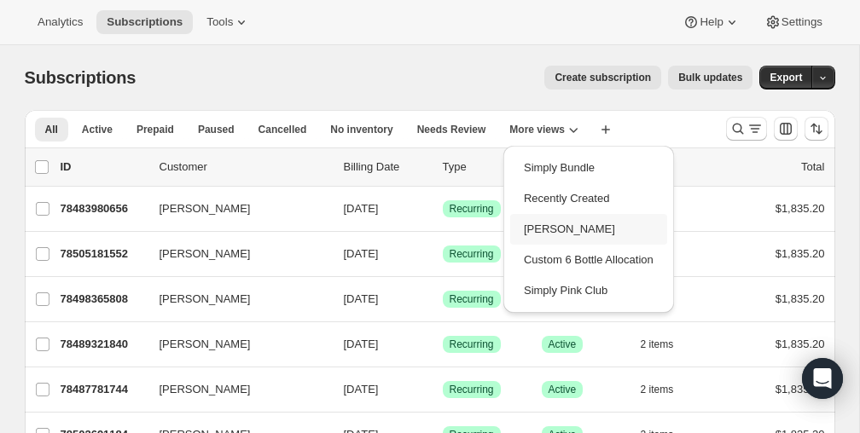
click at [548, 228] on button "[PERSON_NAME]" at bounding box center [588, 229] width 157 height 31
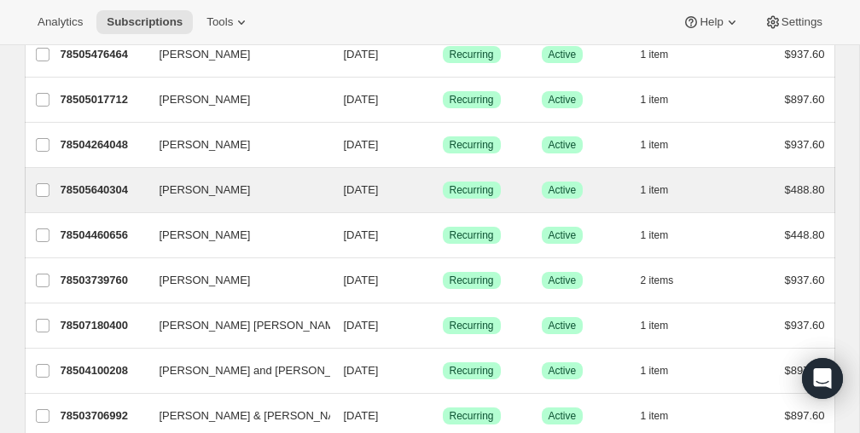
scroll to position [282, 0]
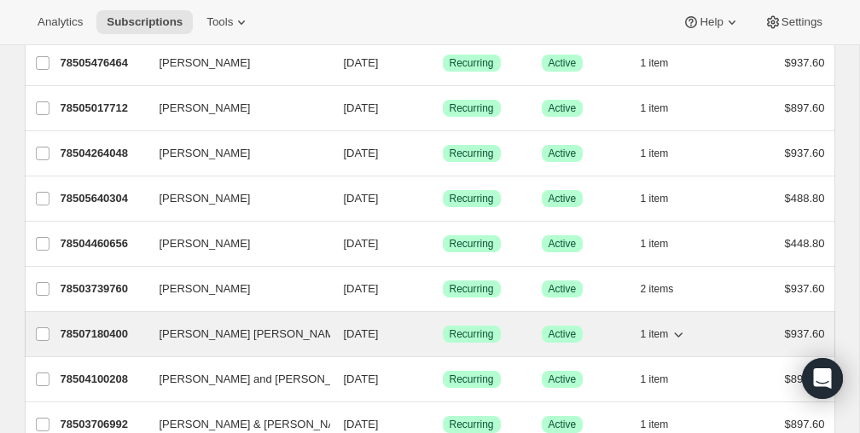
click at [254, 330] on span "[PERSON_NAME] [PERSON_NAME]" at bounding box center [252, 334] width 185 height 17
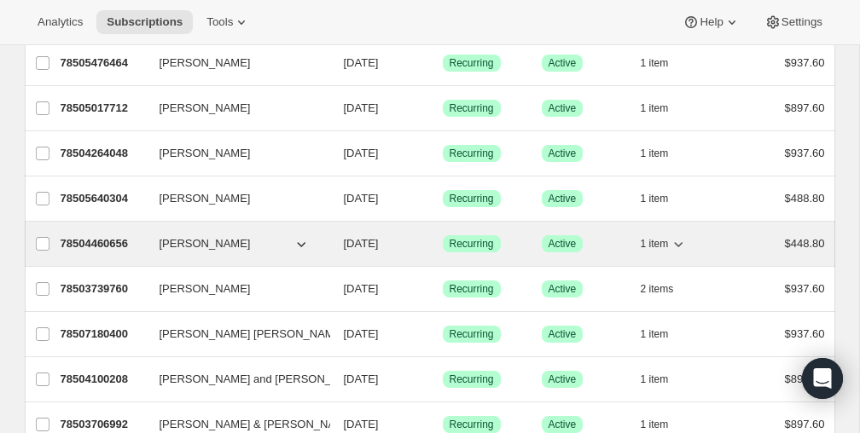
click at [113, 247] on p "78504460656" at bounding box center [103, 244] width 85 height 17
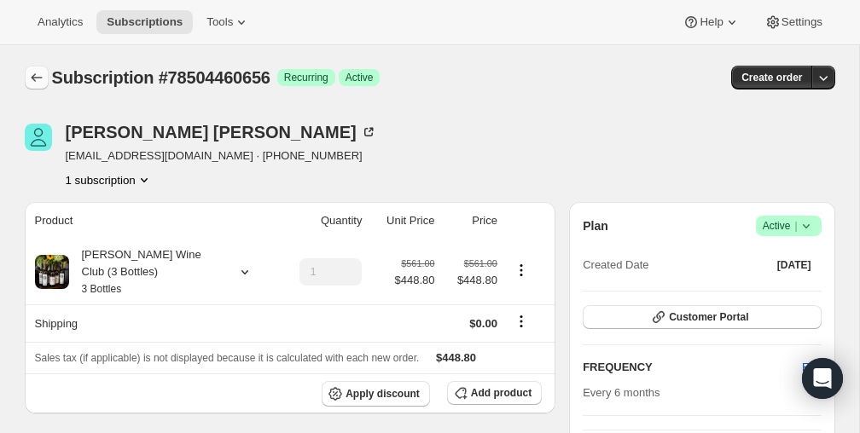
click at [38, 75] on icon "Subscriptions" at bounding box center [36, 77] width 17 height 17
